Goal: Navigation & Orientation: Understand site structure

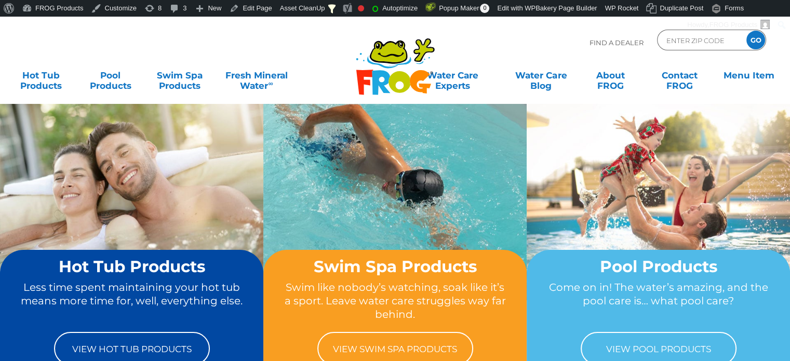
scroll to position [17, 0]
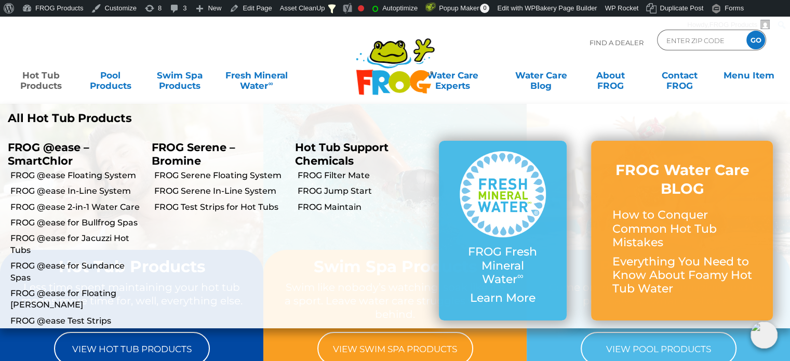
click at [67, 116] on p "All Hot Tub Products" at bounding box center [197, 119] width 379 height 14
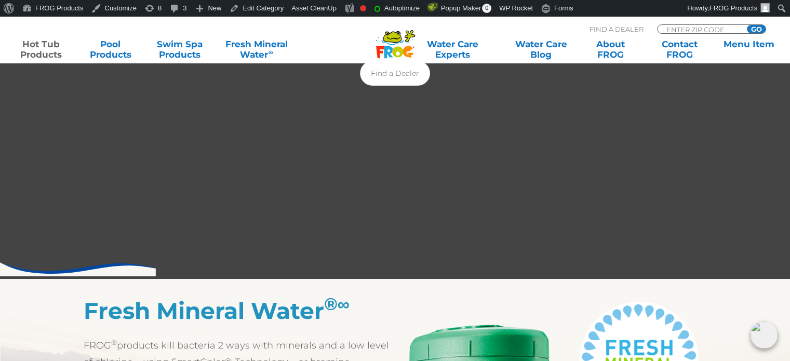
scroll to position [361, 0]
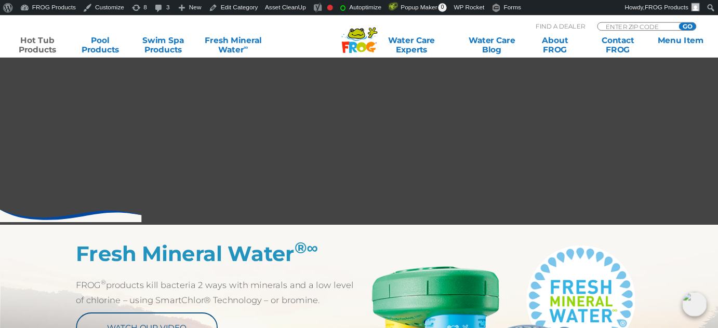
scroll to position [361, 0]
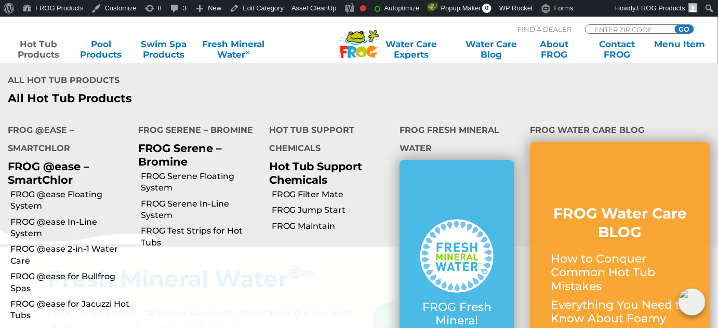
click at [41, 46] on link "Hot Tub Products" at bounding box center [38, 49] width 56 height 21
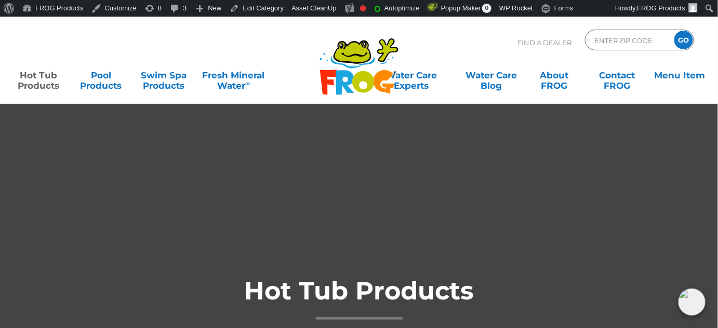
click at [341, 45] on icon at bounding box center [341, 45] width 2 height 2
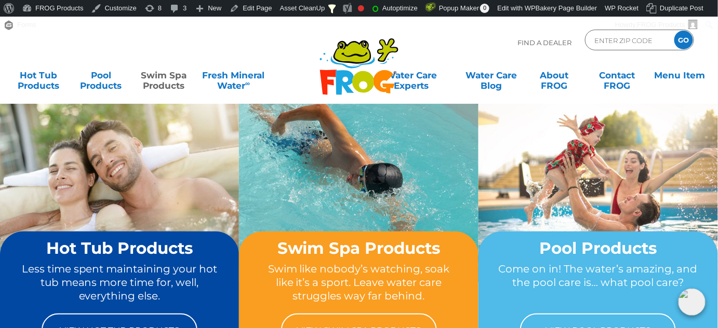
click at [167, 75] on link "Swim Spa Products" at bounding box center [164, 75] width 56 height 21
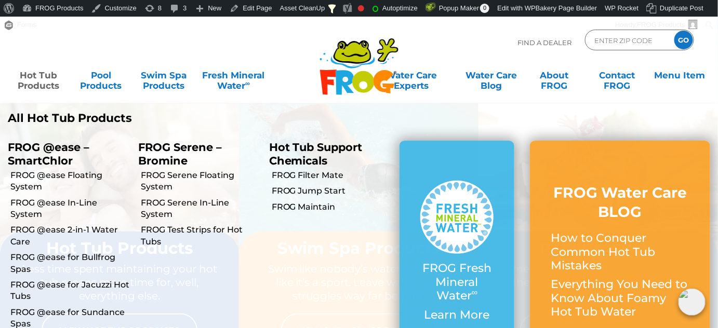
click at [24, 84] on link "Hot Tub Products" at bounding box center [38, 75] width 56 height 21
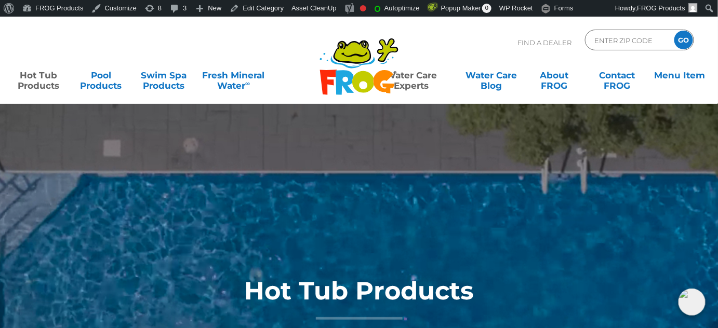
click at [415, 69] on link "Water Care Experts" at bounding box center [411, 75] width 90 height 21
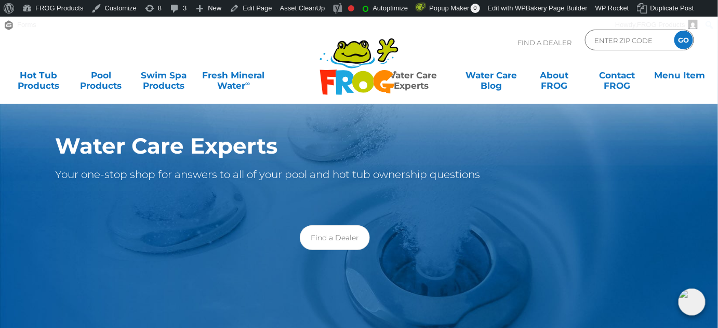
click at [286, 62] on div "Find A Dealer ENTER ZIP CODE GO" at bounding box center [358, 47] width 697 height 35
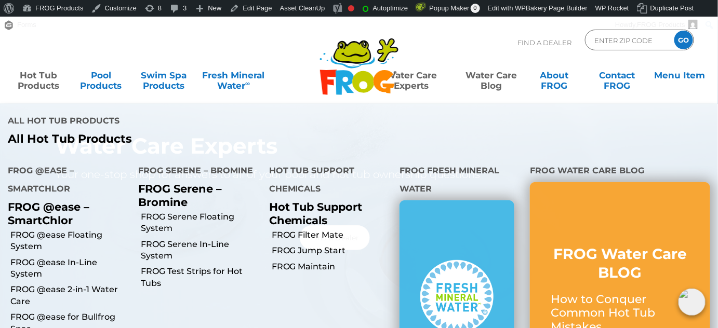
click at [489, 86] on link "Water Care Blog" at bounding box center [491, 75] width 56 height 21
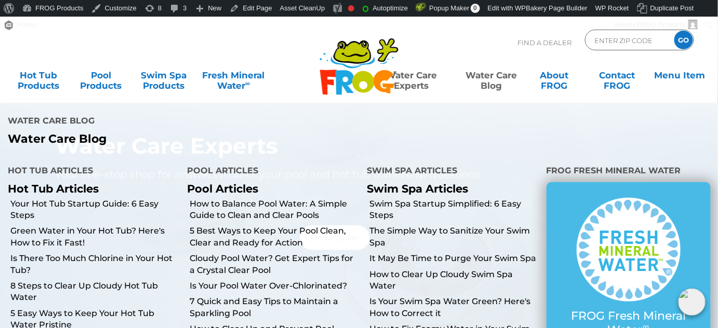
click at [494, 77] on link "Water Care Blog" at bounding box center [491, 75] width 56 height 21
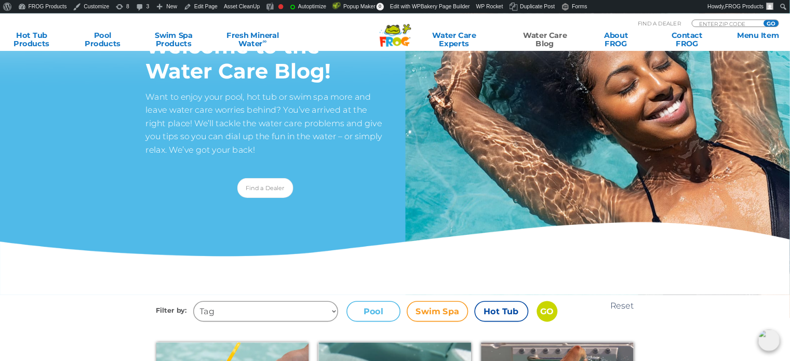
scroll to position [90, 0]
